Goal: Information Seeking & Learning: Learn about a topic

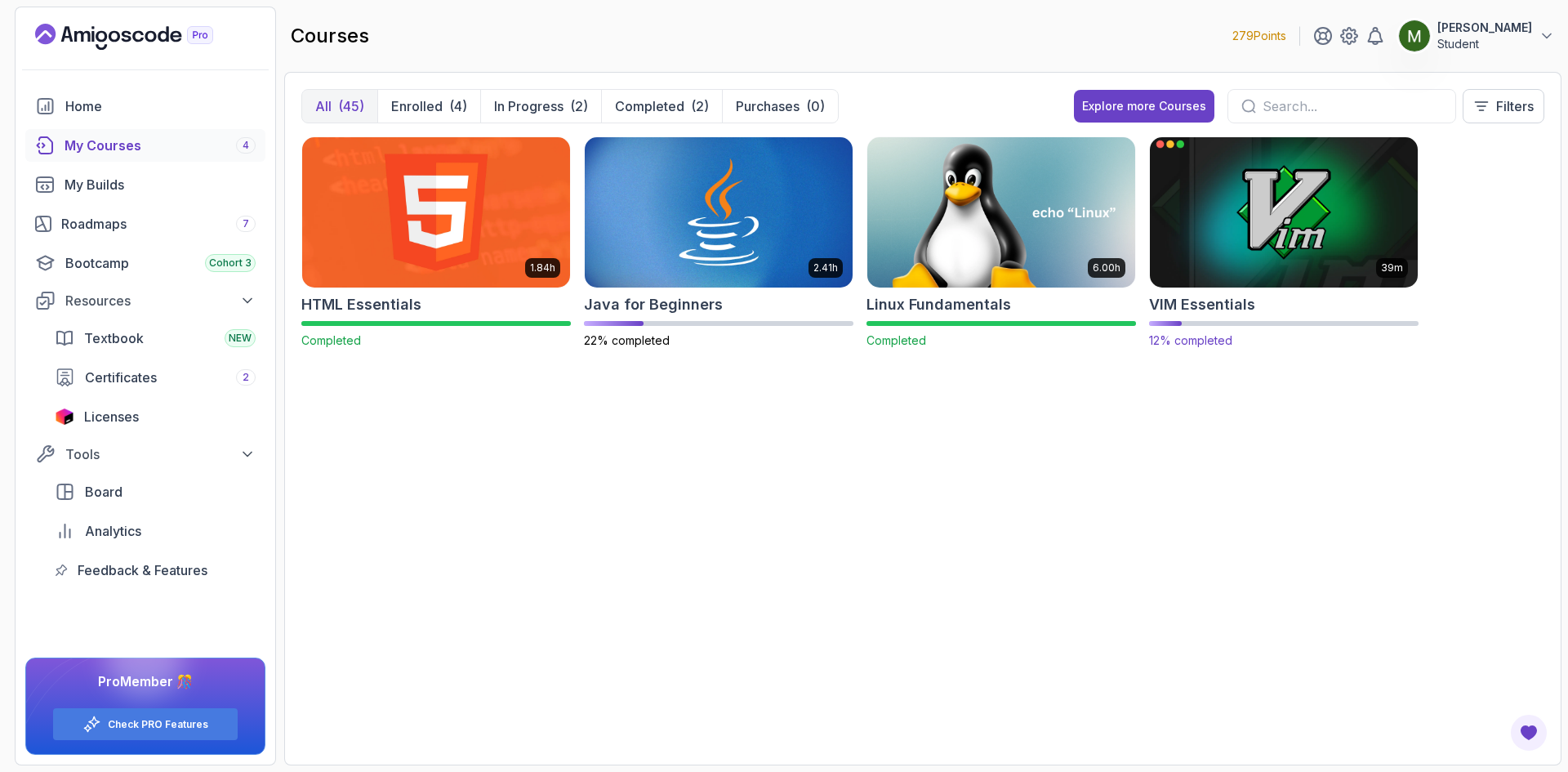
click at [1190, 256] on img at bounding box center [1284, 211] width 281 height 157
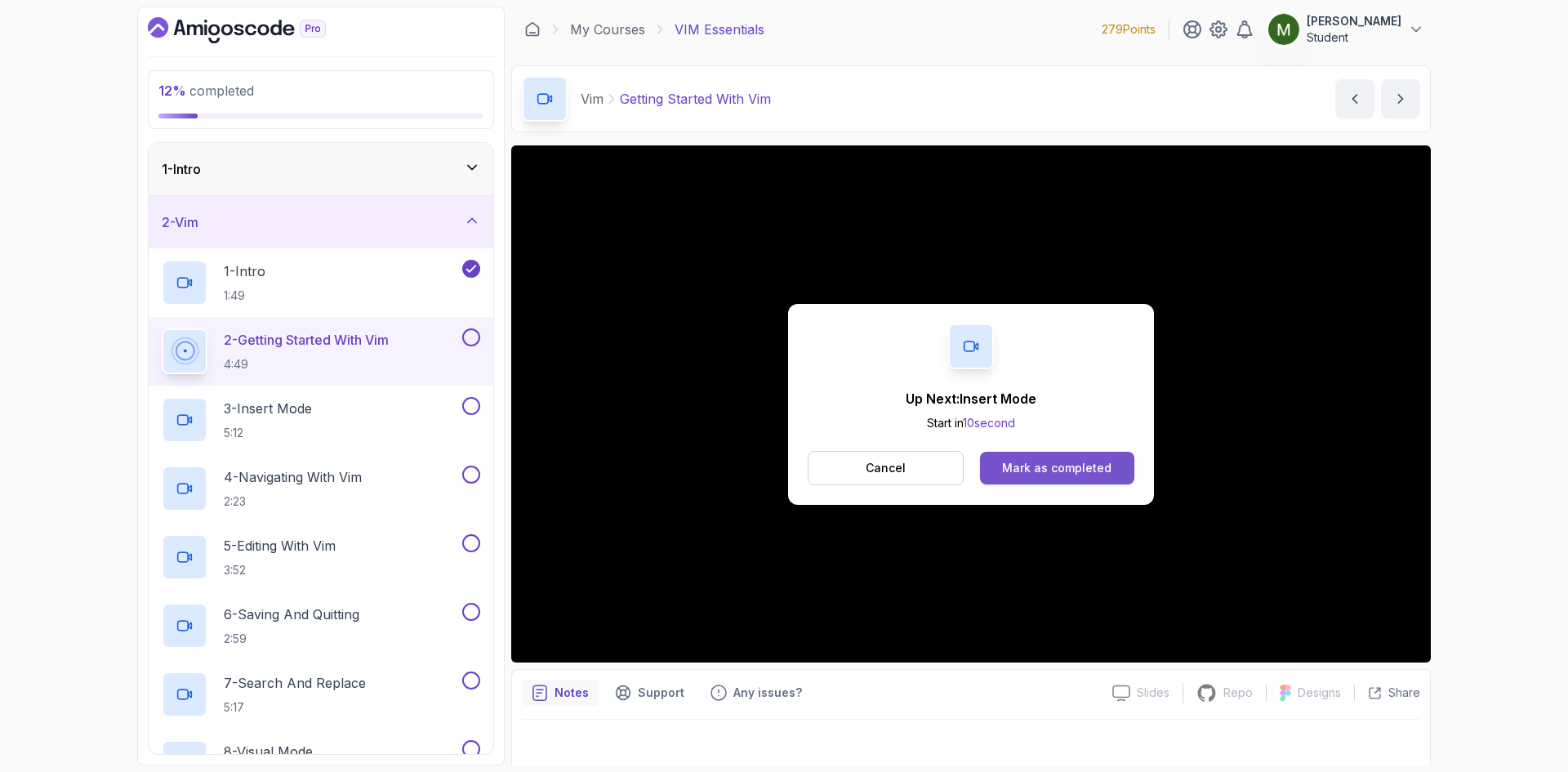
click at [1053, 466] on div "Mark as completed" at bounding box center [1057, 468] width 109 height 16
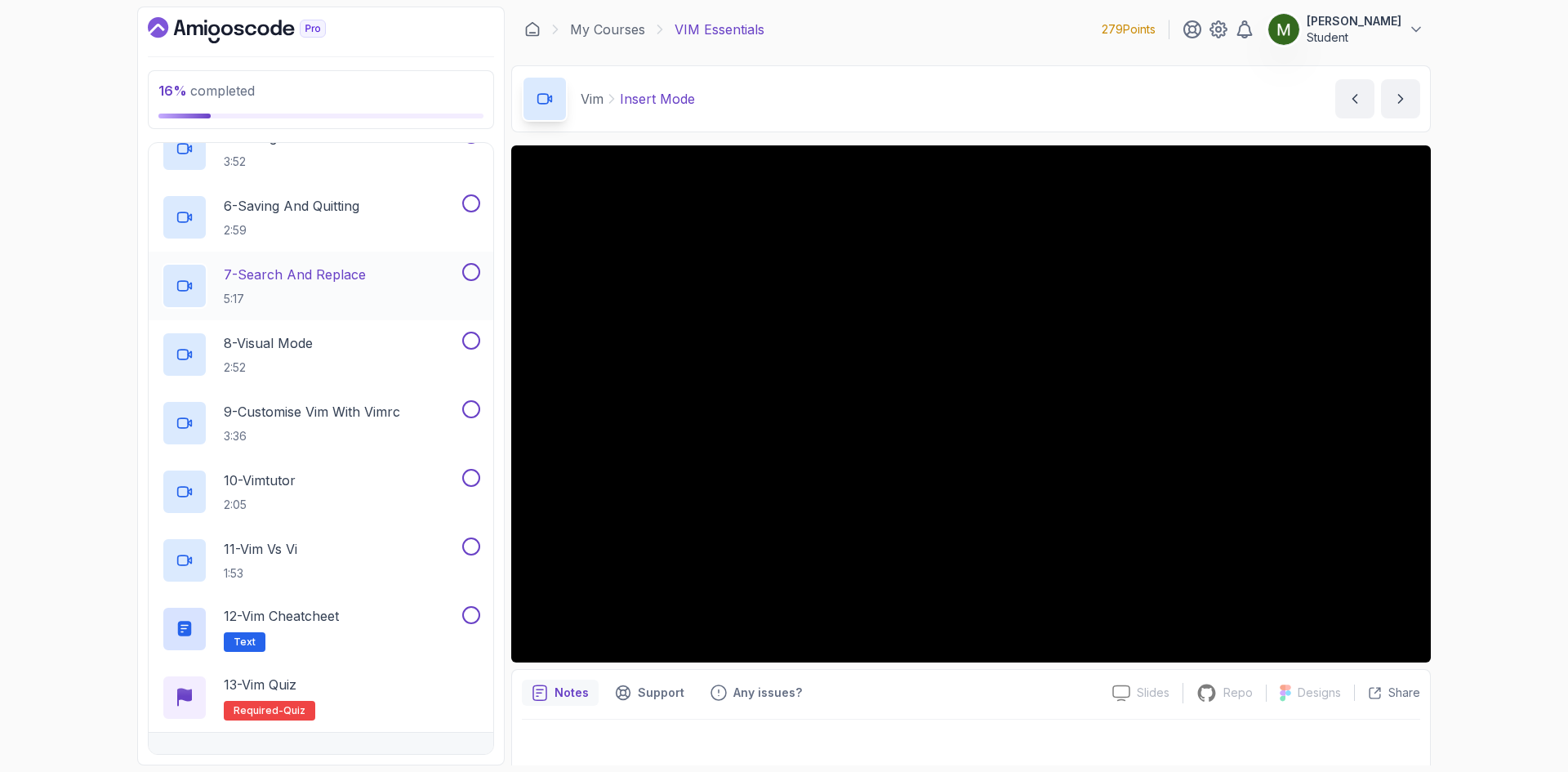
scroll to position [493, 0]
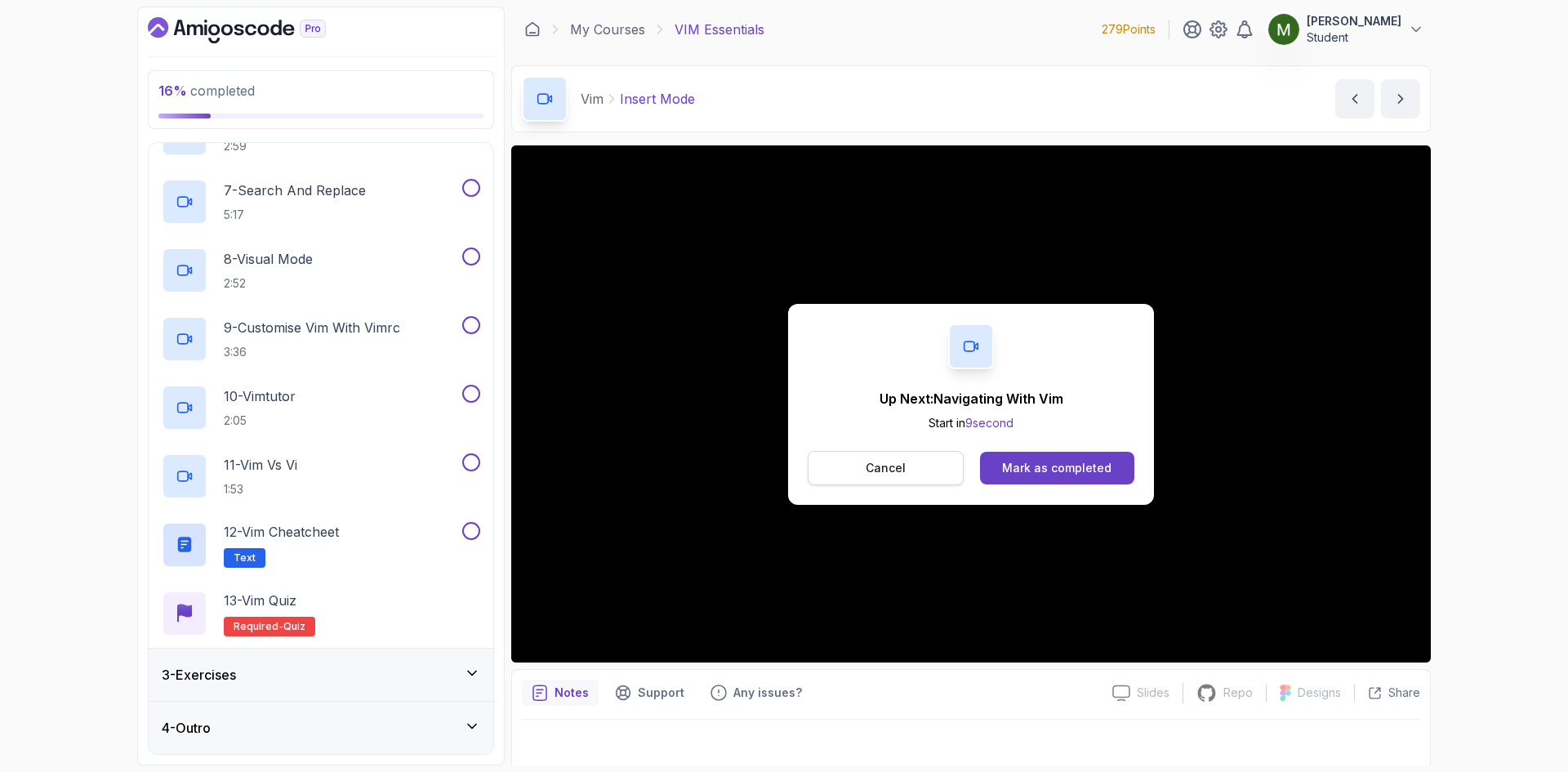
click at [890, 470] on p "Cancel" at bounding box center [886, 468] width 40 height 16
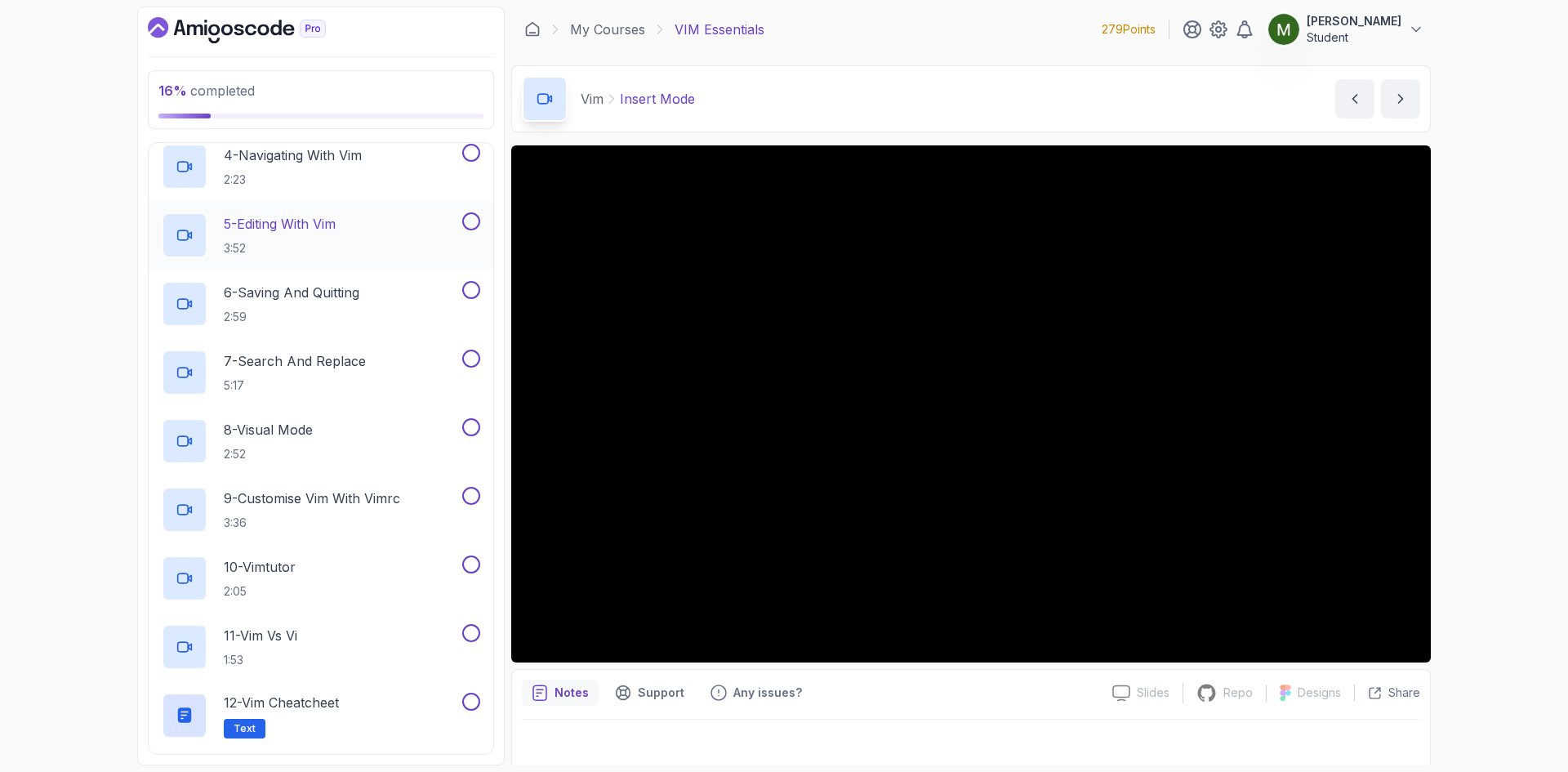
scroll to position [220, 0]
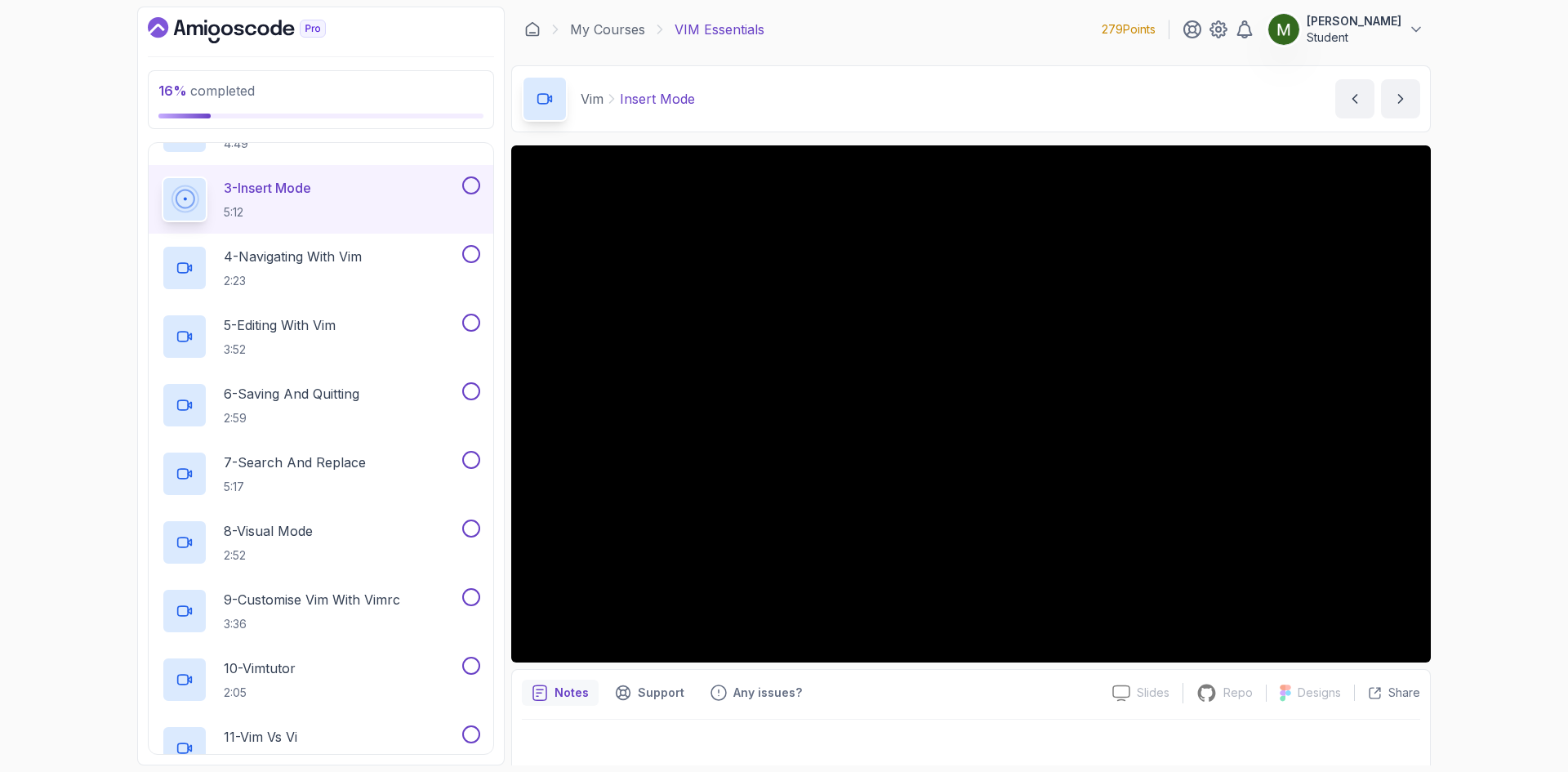
click at [473, 184] on button at bounding box center [471, 185] width 18 height 18
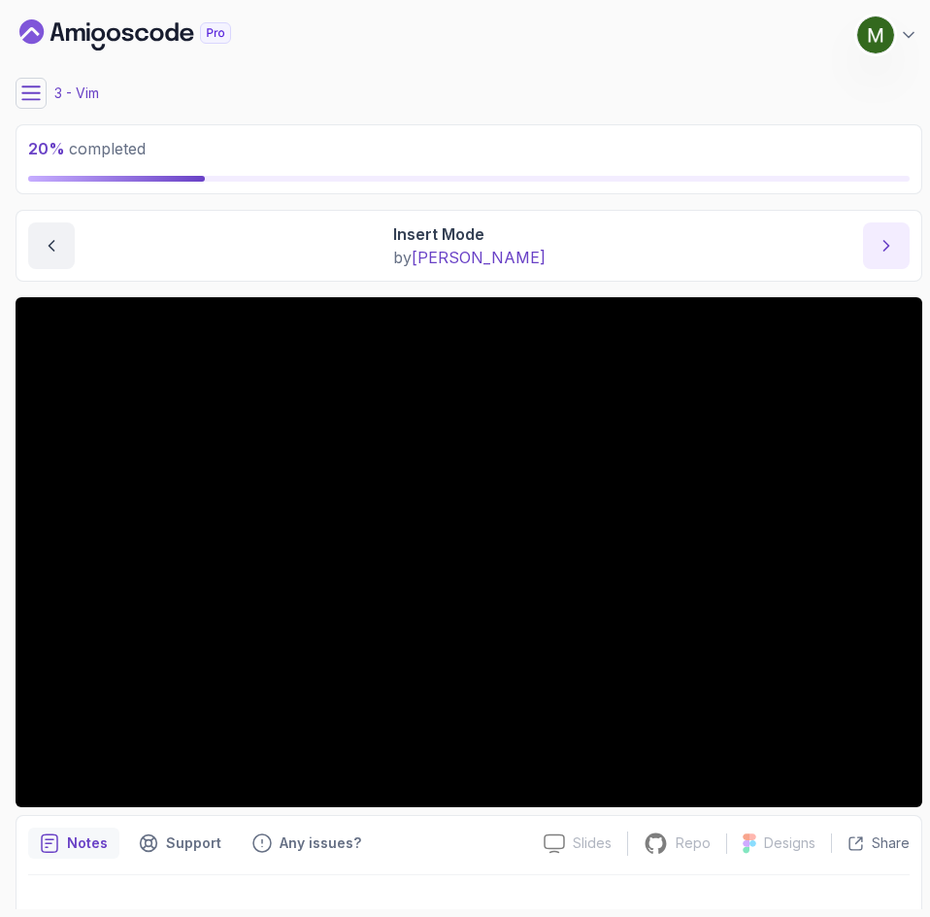
click at [890, 242] on icon "next content" at bounding box center [886, 245] width 19 height 19
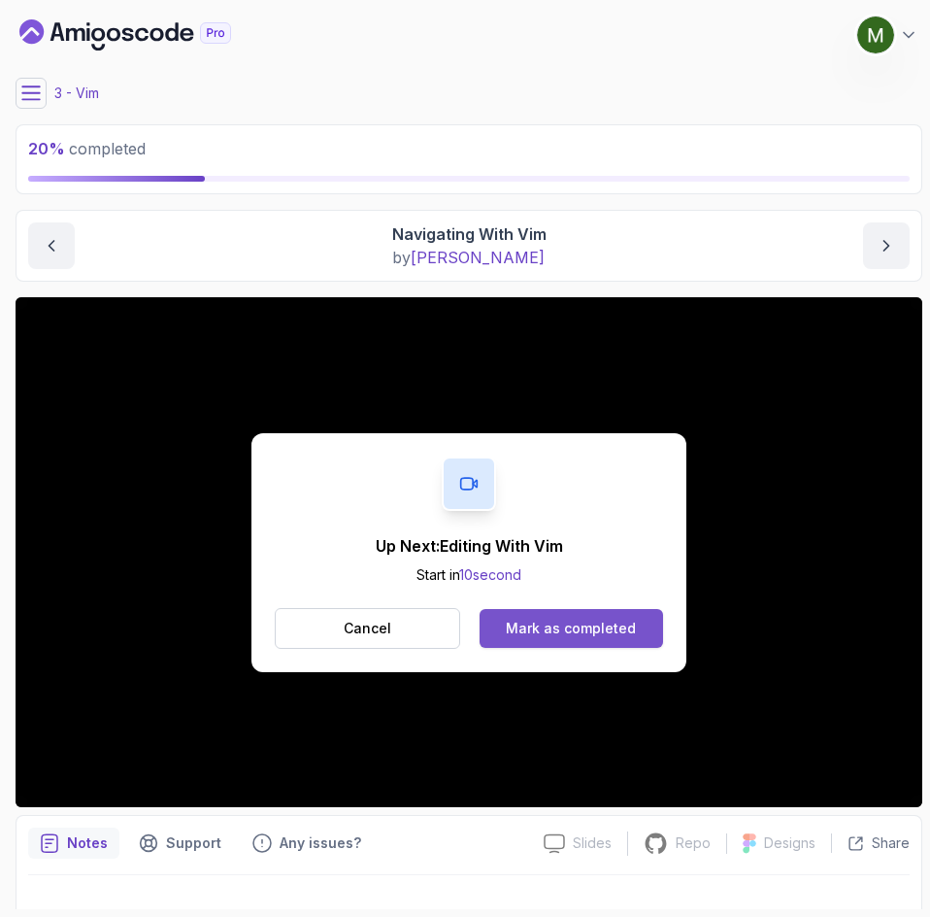
click at [569, 627] on div "Mark as completed" at bounding box center [571, 628] width 130 height 19
click at [635, 623] on button "Mark as completed" at bounding box center [572, 628] width 184 height 39
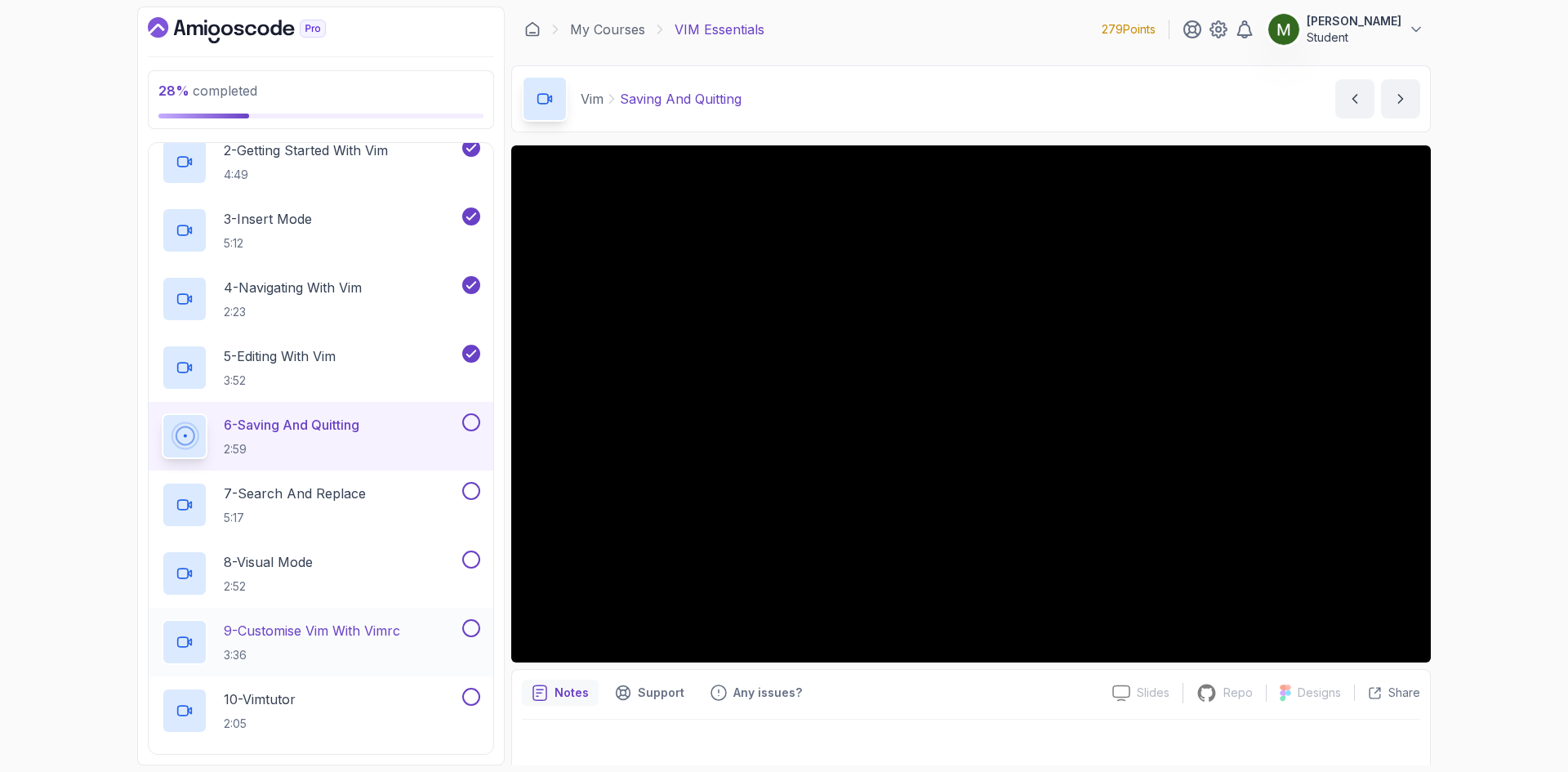
scroll to position [356, 0]
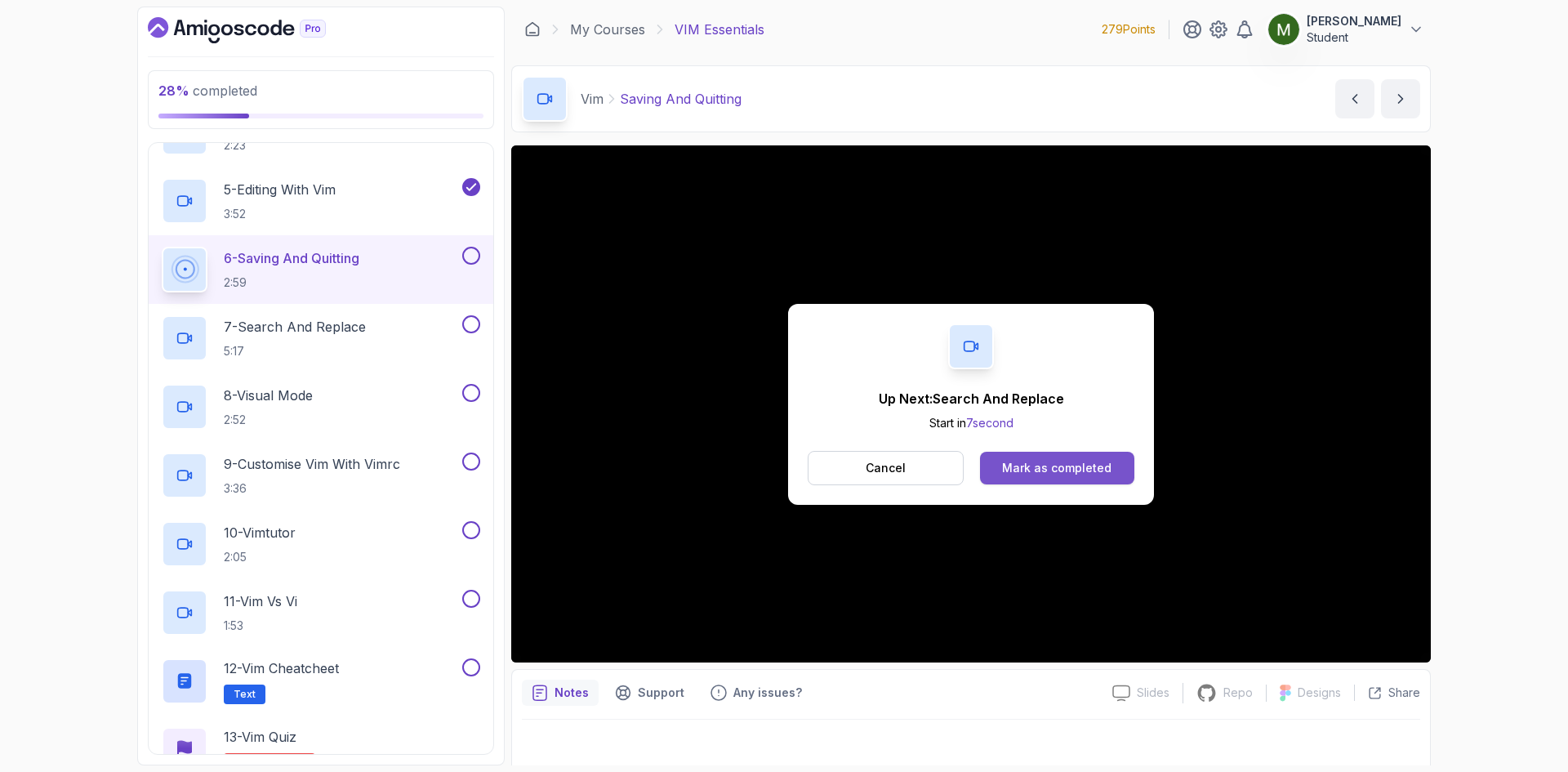
click at [1108, 472] on div "Mark as completed" at bounding box center [1057, 468] width 109 height 16
